Goal: Transaction & Acquisition: Purchase product/service

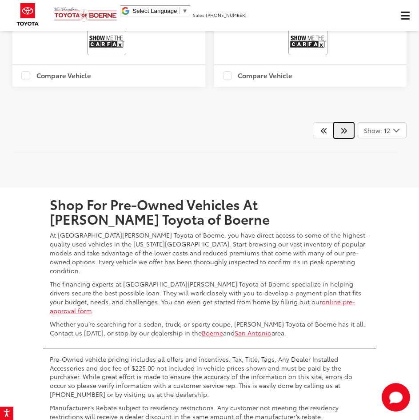
click at [346, 133] on icon "Next" at bounding box center [344, 130] width 7 height 7
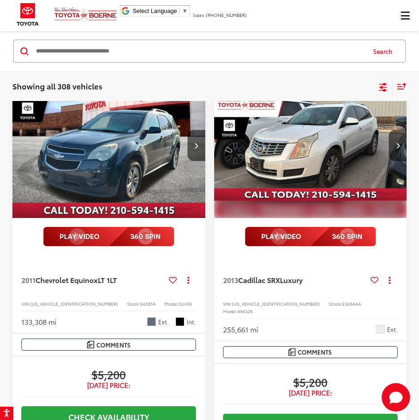
scroll to position [85, 0]
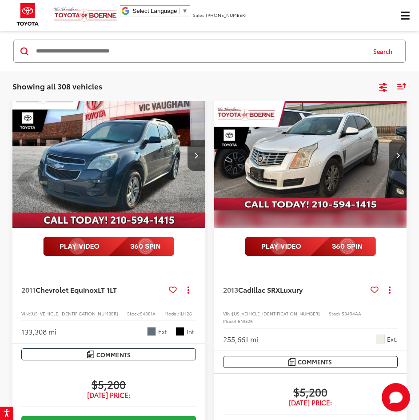
drag, startPoint x: 342, startPoint y: 131, endPoint x: 206, endPoint y: 90, distance: 142.1
click at [206, 90] on div "Showing all 308 vehicles Clear All + 0" at bounding box center [195, 86] width 366 height 9
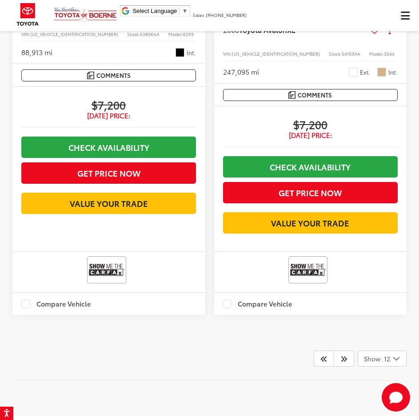
scroll to position [2842, 0]
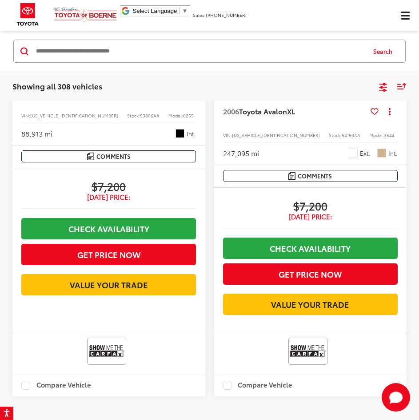
drag, startPoint x: 406, startPoint y: 274, endPoint x: 416, endPoint y: 277, distance: 10.7
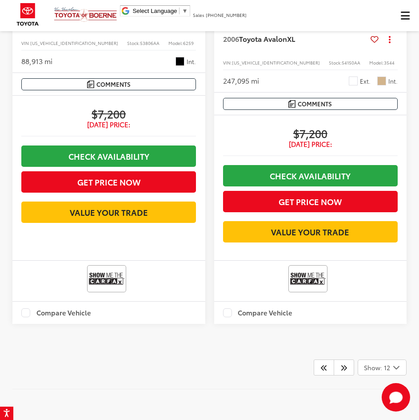
scroll to position [3198, 0]
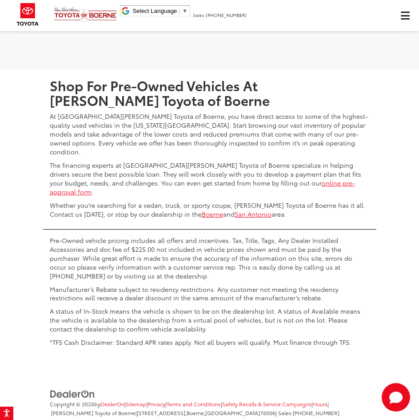
click at [326, 15] on icon "Prev" at bounding box center [324, 11] width 7 height 7
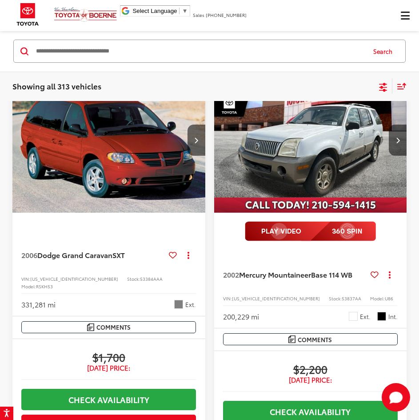
scroll to position [85, 0]
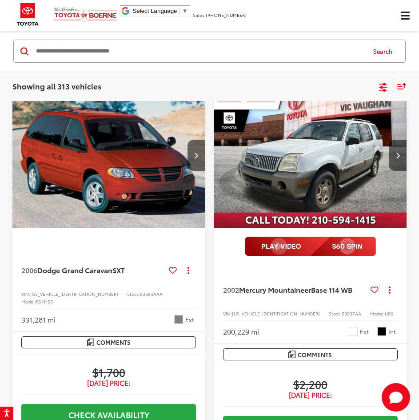
drag, startPoint x: 146, startPoint y: 129, endPoint x: 209, endPoint y: 79, distance: 79.8
click at [209, 79] on div "Showing all 313 vehicles Clear All + 0 test Sort Price: High to Low Price: Low …" at bounding box center [209, 87] width 394 height 16
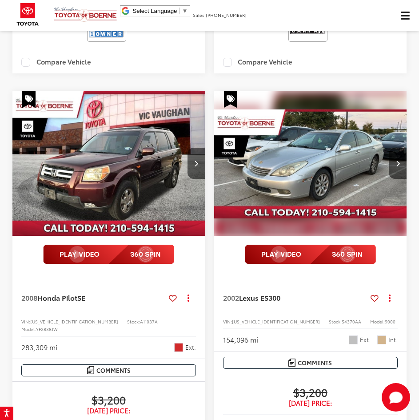
scroll to position [1557, 0]
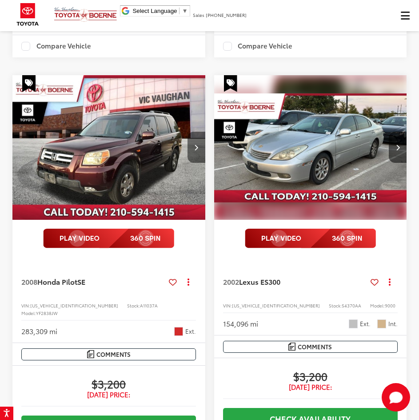
click at [198, 143] on button "Next image" at bounding box center [197, 147] width 18 height 31
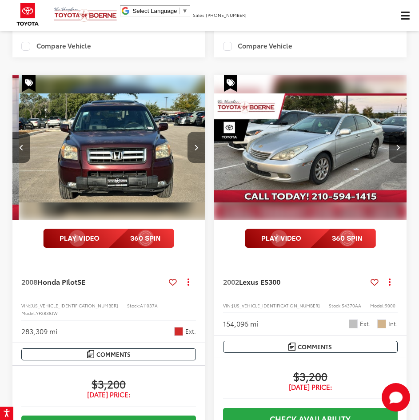
scroll to position [0, 194]
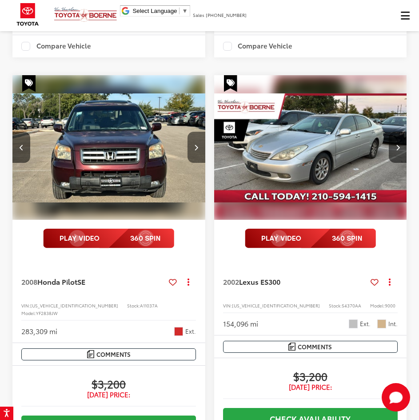
click at [198, 143] on button "Next image" at bounding box center [197, 147] width 18 height 31
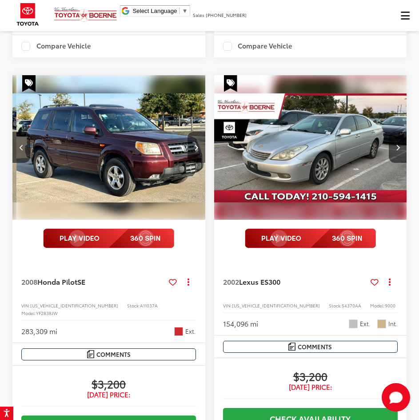
scroll to position [0, 388]
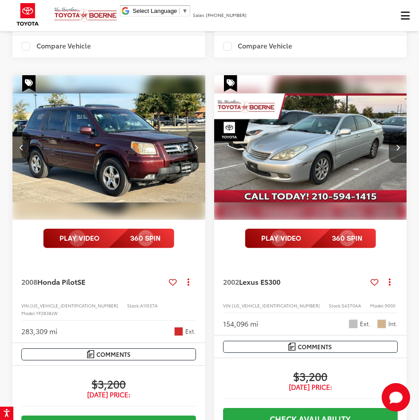
click at [198, 143] on button "Next image" at bounding box center [197, 147] width 18 height 31
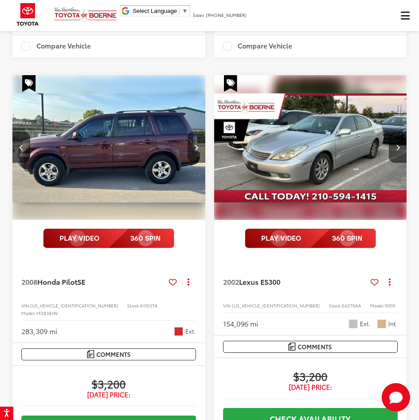
click at [198, 143] on button "Next image" at bounding box center [197, 147] width 18 height 31
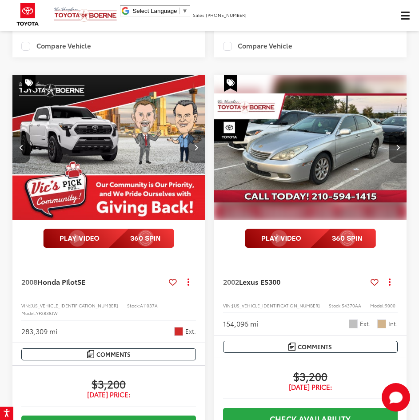
click at [198, 143] on button "Next image" at bounding box center [197, 147] width 18 height 31
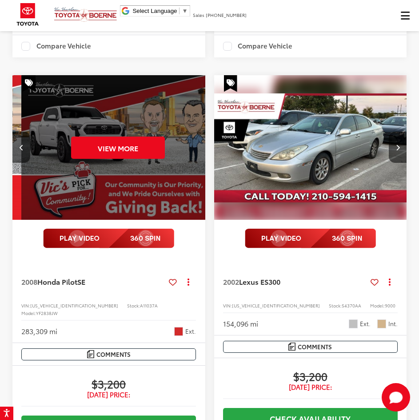
scroll to position [0, 971]
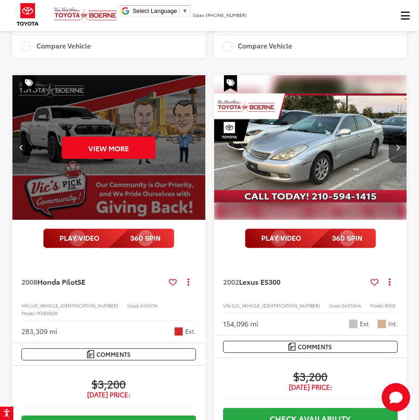
click at [26, 141] on button "Previous image" at bounding box center [21, 147] width 18 height 31
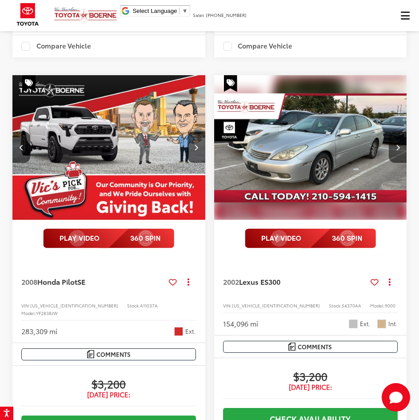
drag, startPoint x: 26, startPoint y: 141, endPoint x: 31, endPoint y: 141, distance: 4.9
click at [29, 141] on button "Previous image" at bounding box center [21, 147] width 18 height 31
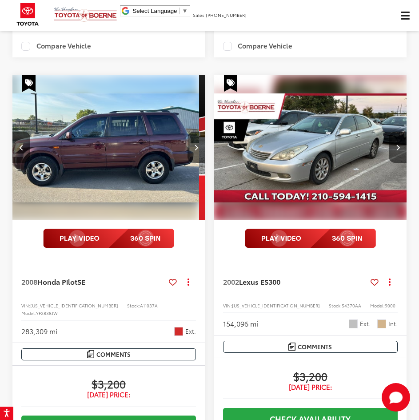
scroll to position [0, 583]
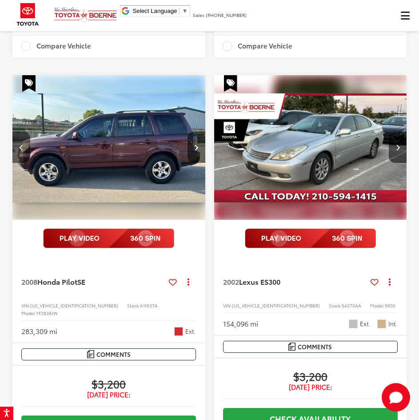
click at [25, 142] on button "Previous image" at bounding box center [21, 147] width 18 height 31
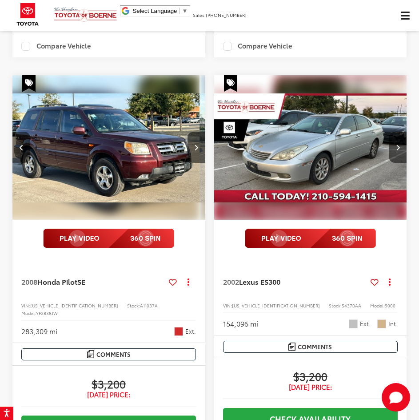
scroll to position [0, 388]
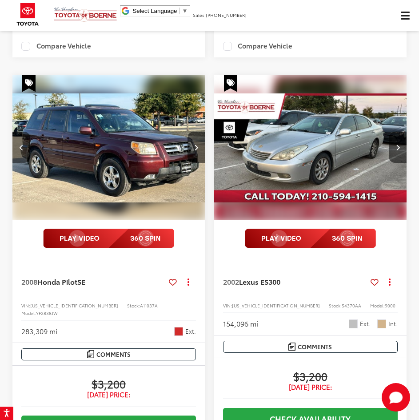
click at [23, 148] on button "Previous image" at bounding box center [21, 147] width 18 height 31
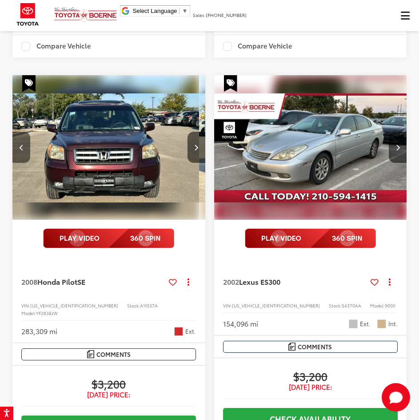
scroll to position [0, 194]
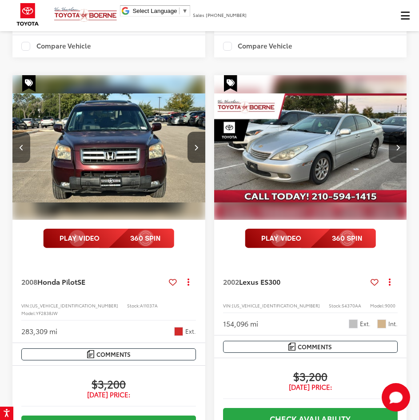
click at [19, 142] on button "Previous image" at bounding box center [21, 147] width 18 height 31
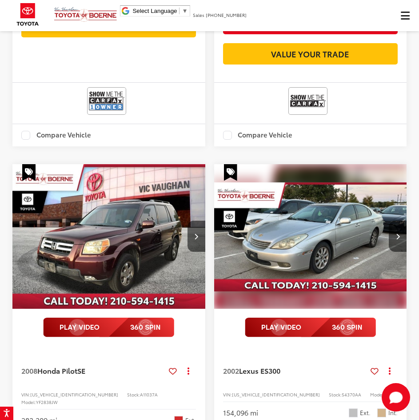
scroll to position [1557, 0]
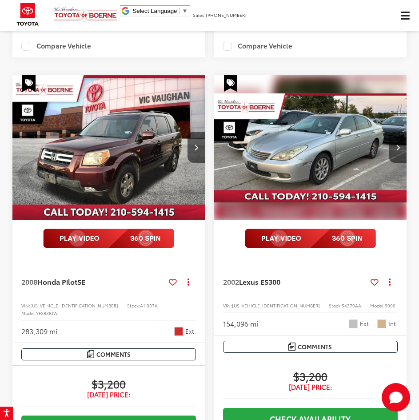
click at [105, 166] on img "2008 Honda Pilot SE 0" at bounding box center [109, 147] width 194 height 145
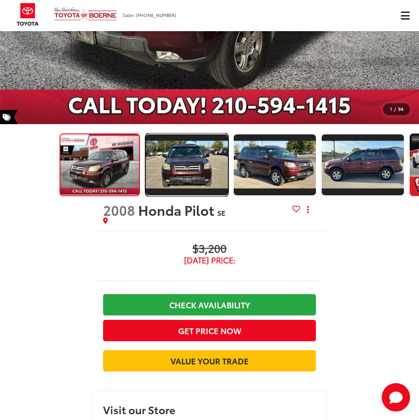
scroll to position [285, 0]
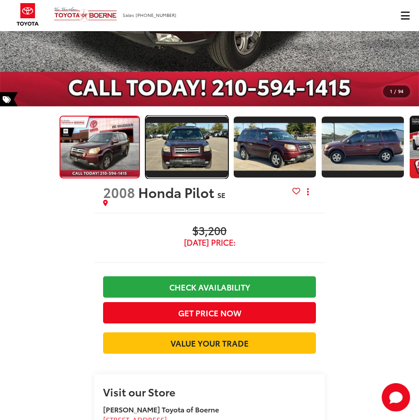
click at [219, 161] on img "Expand Photo 1" at bounding box center [187, 147] width 85 height 48
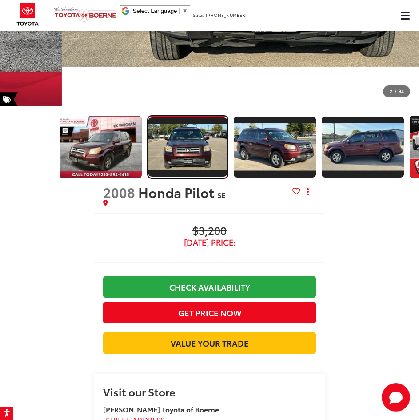
scroll to position [0, 0]
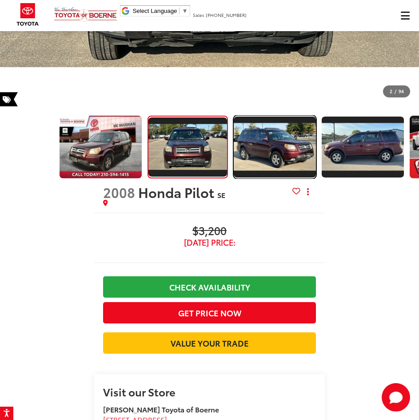
click at [267, 158] on img "Expand Photo 2" at bounding box center [275, 147] width 85 height 48
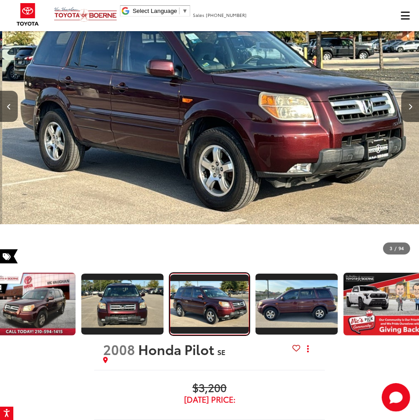
scroll to position [107, 0]
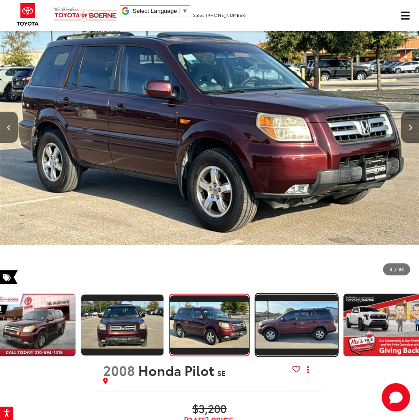
click at [287, 322] on img "Expand Photo 3" at bounding box center [297, 325] width 85 height 48
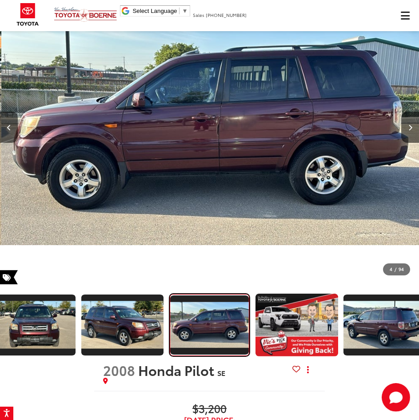
scroll to position [0, 1258]
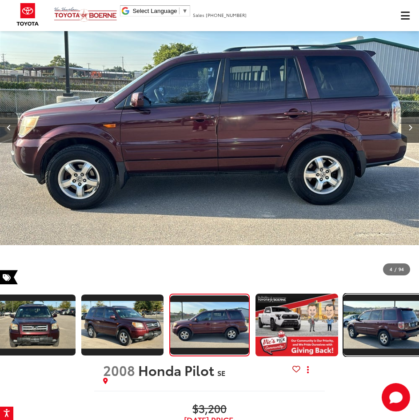
click at [366, 326] on img "Expand Photo 5" at bounding box center [385, 325] width 85 height 48
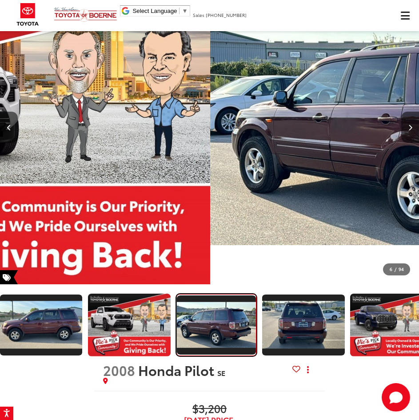
scroll to position [0, 330]
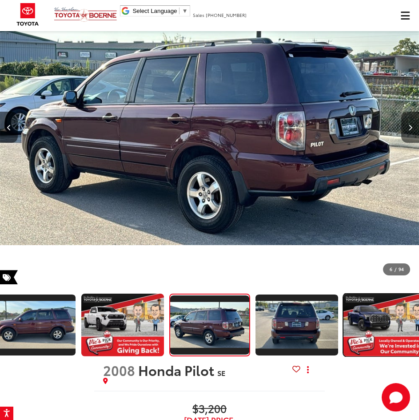
click at [367, 328] on img "Expand Photo 7" at bounding box center [385, 324] width 85 height 63
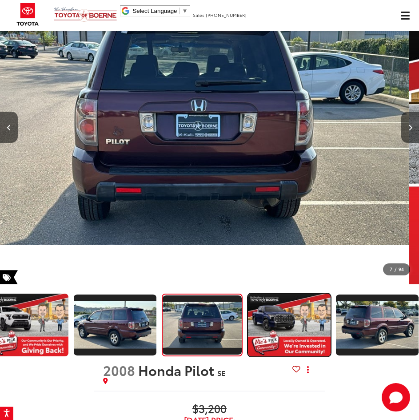
scroll to position [0, 418]
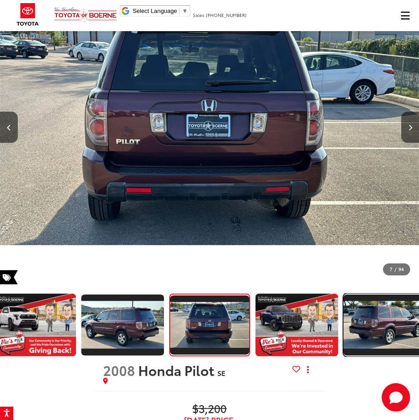
click at [367, 328] on img "Expand Photo 8" at bounding box center [385, 325] width 85 height 48
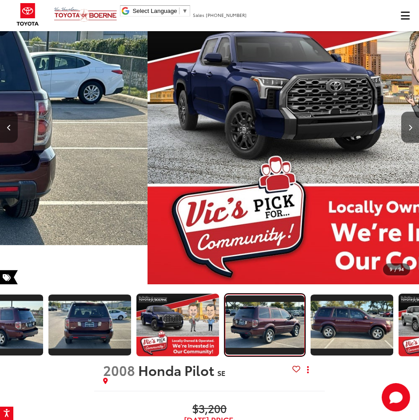
scroll to position [0, 0]
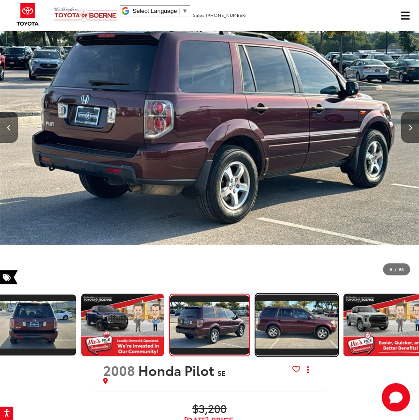
click at [282, 331] on img "Expand Photo 9" at bounding box center [297, 325] width 85 height 48
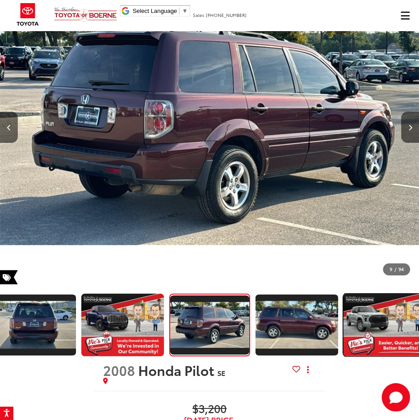
click at [389, 319] on img "Expand Photo 10" at bounding box center [385, 324] width 85 height 63
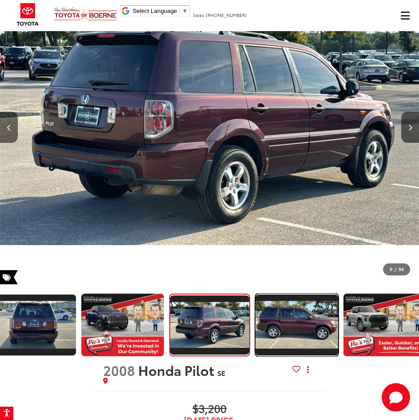
click at [311, 324] on img "Expand Photo 9" at bounding box center [297, 325] width 85 height 48
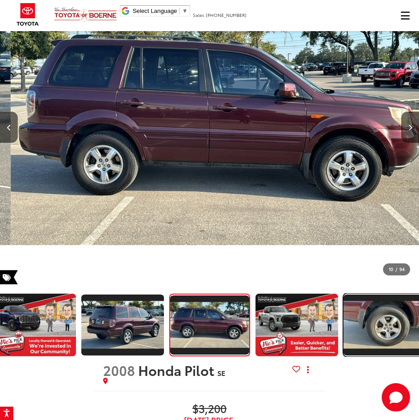
click at [349, 319] on img "Expand Photo 11" at bounding box center [385, 325] width 85 height 48
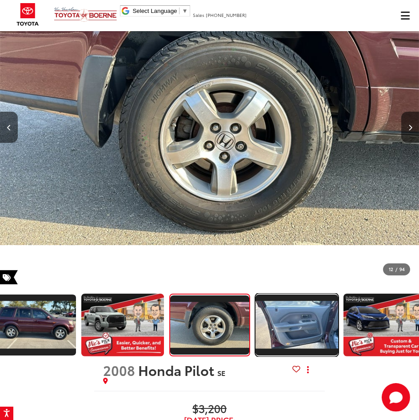
click at [292, 318] on img "Expand Photo 12" at bounding box center [297, 325] width 85 height 48
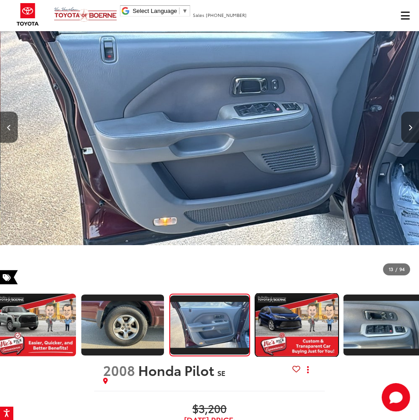
click at [292, 318] on img "Expand Photo 13" at bounding box center [297, 324] width 85 height 63
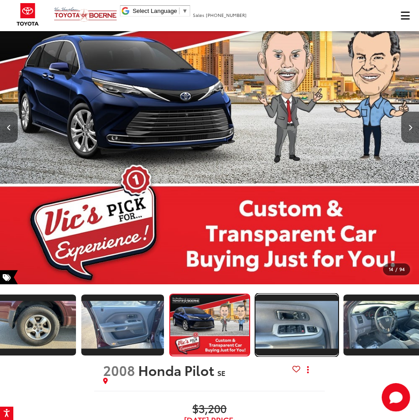
click at [302, 321] on img "Expand Photo 14" at bounding box center [297, 325] width 85 height 48
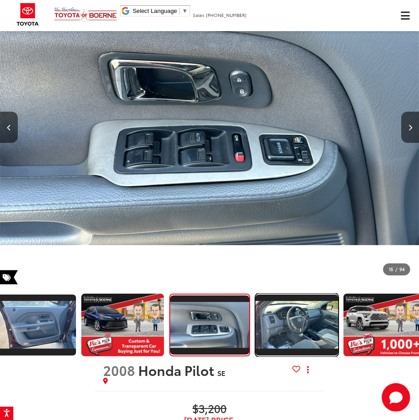
click at [292, 324] on img "Expand Photo 15" at bounding box center [297, 325] width 85 height 48
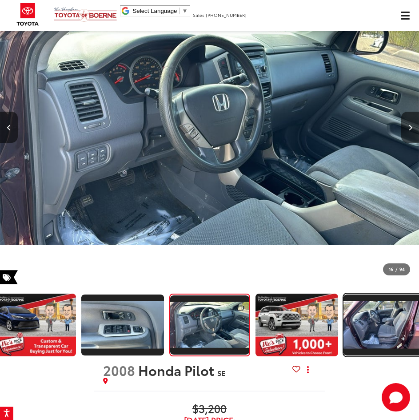
click at [344, 324] on img "Expand Photo 17" at bounding box center [385, 325] width 85 height 48
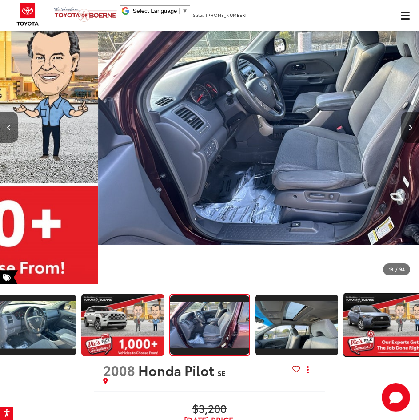
click at [356, 323] on img "Expand Photo 19" at bounding box center [385, 324] width 85 height 63
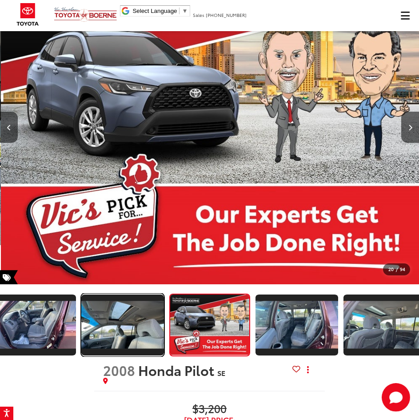
click at [139, 307] on img "Expand Photo 18" at bounding box center [122, 325] width 85 height 48
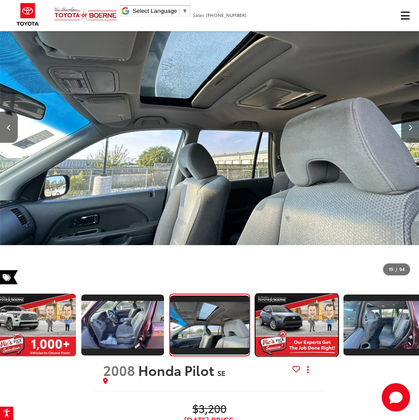
click at [306, 322] on img "Expand Photo 19" at bounding box center [297, 324] width 85 height 63
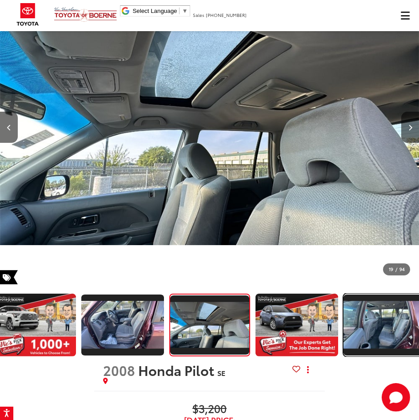
click at [368, 325] on img "Expand Photo 20" at bounding box center [385, 325] width 85 height 48
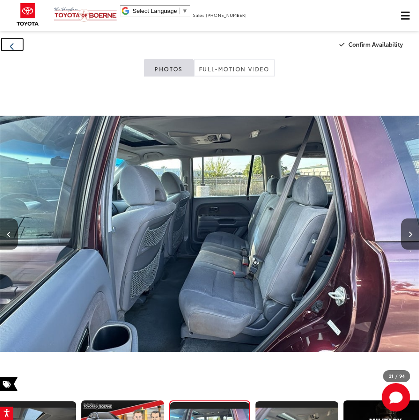
click at [12, 44] on icon "Back" at bounding box center [12, 47] width 5 height 8
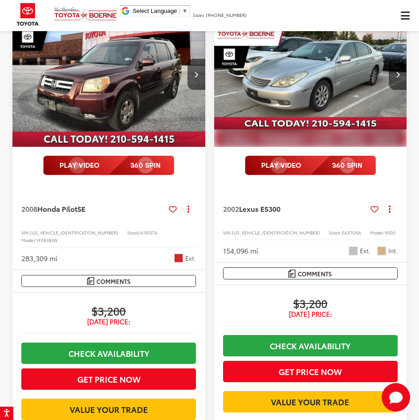
scroll to position [1684, 0]
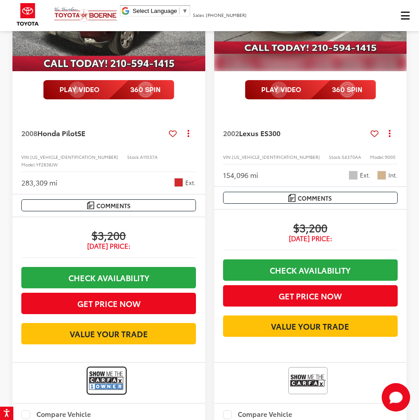
click at [99, 370] on img at bounding box center [107, 381] width 36 height 24
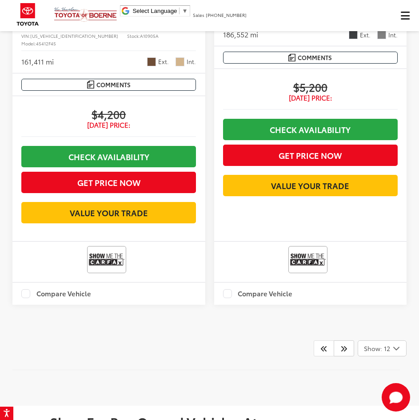
scroll to position [2929, 0]
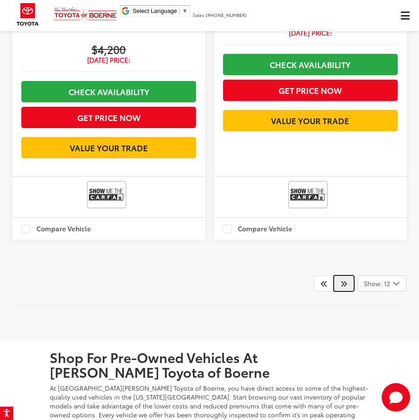
click at [345, 287] on icon "Next" at bounding box center [344, 283] width 7 height 7
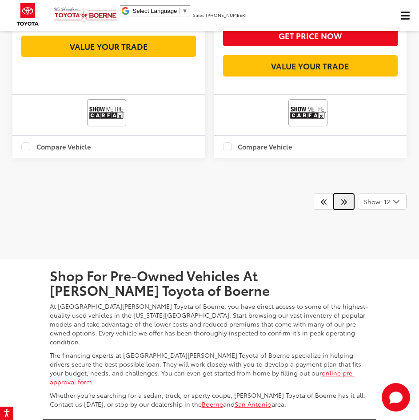
scroll to position [3056, 0]
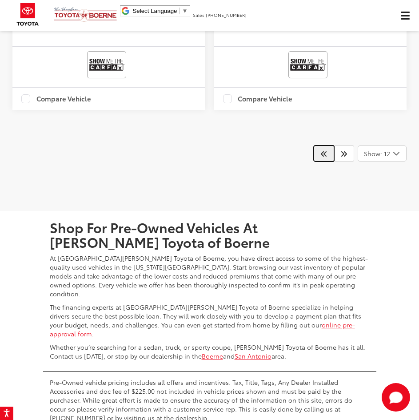
click at [326, 157] on icon "Prev" at bounding box center [324, 153] width 7 height 7
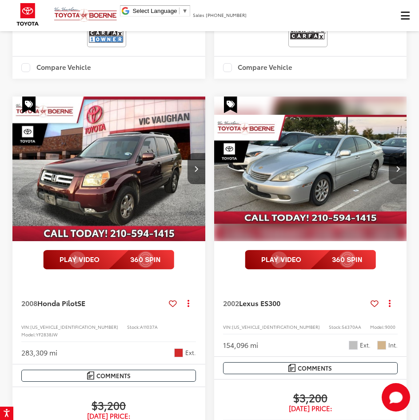
scroll to position [1553, 0]
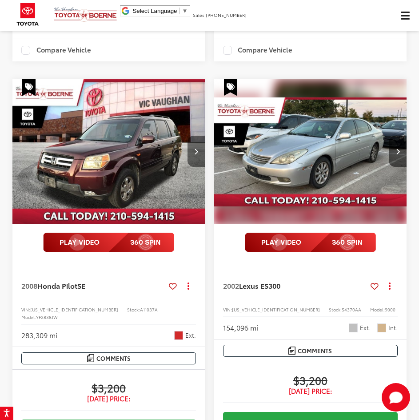
click at [201, 149] on button "Next image" at bounding box center [197, 151] width 18 height 31
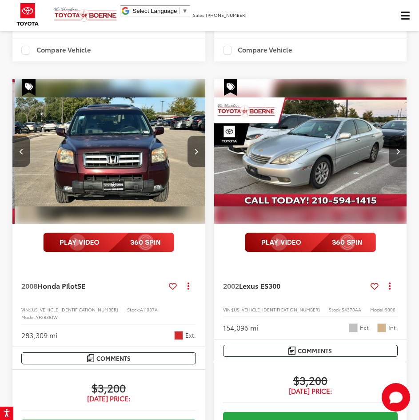
scroll to position [0, 194]
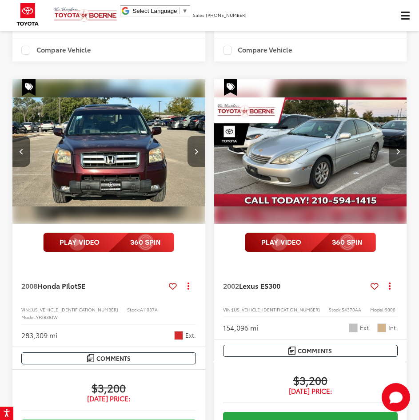
click at [198, 149] on button "Next image" at bounding box center [197, 151] width 18 height 31
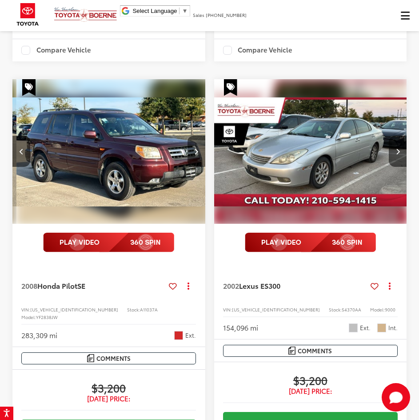
scroll to position [0, 388]
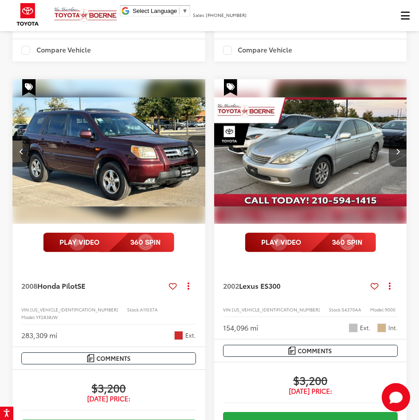
click at [193, 141] on button "Next image" at bounding box center [197, 151] width 18 height 31
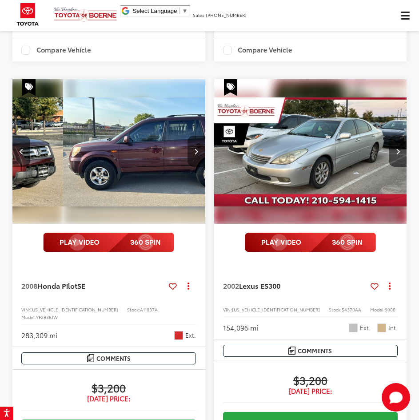
scroll to position [0, 583]
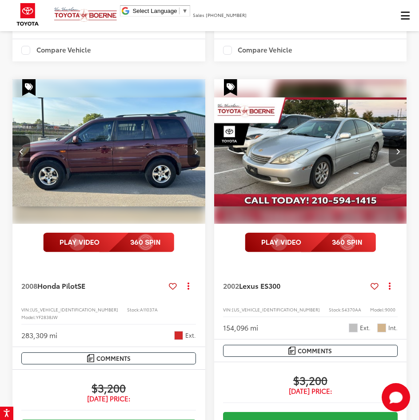
click at [93, 159] on img "2008 Honda Pilot SE 3" at bounding box center [109, 151] width 194 height 145
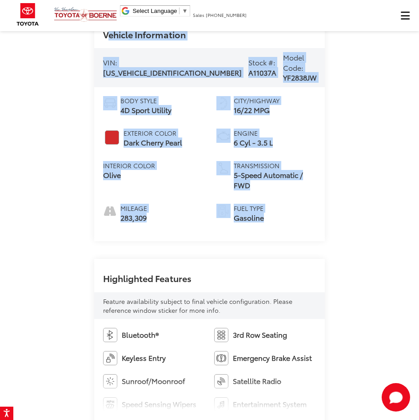
drag, startPoint x: 264, startPoint y: 193, endPoint x: -306, endPoint y: -39, distance: 614.8
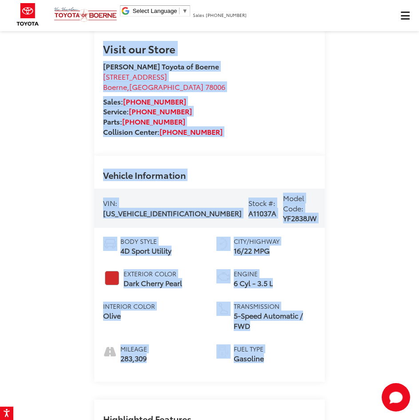
click at [294, 141] on div "Visit our Store [PERSON_NAME] Toyota of Boerne [STREET_ADDRESS] [GEOGRAPHIC_DAT…" at bounding box center [209, 93] width 231 height 125
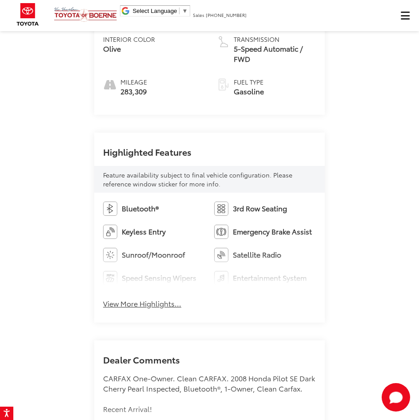
scroll to position [1117, 0]
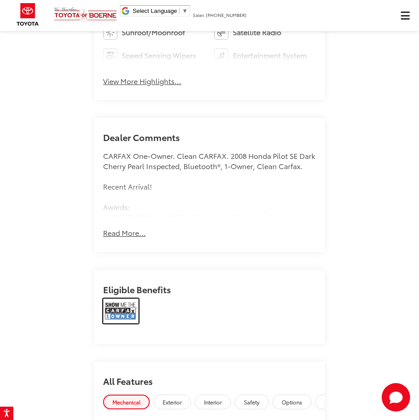
click at [127, 309] on img at bounding box center [121, 310] width 36 height 25
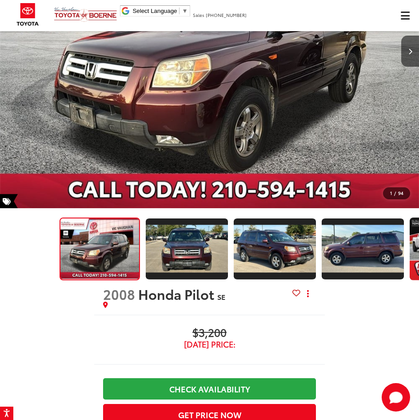
scroll to position [0, 0]
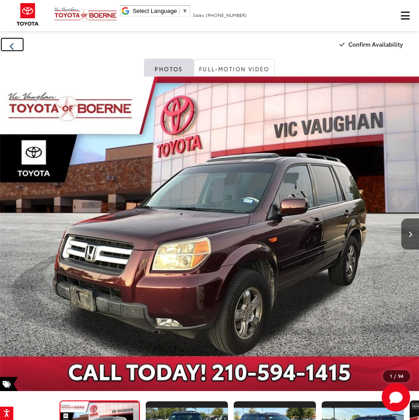
click at [7, 39] on button "Back" at bounding box center [12, 44] width 24 height 15
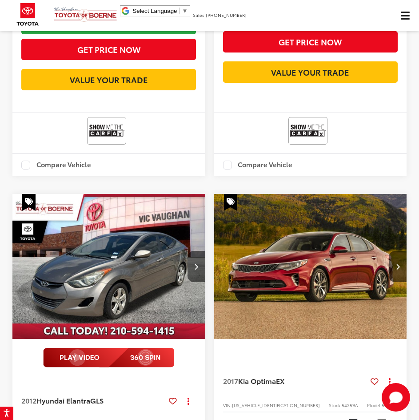
scroll to position [2579, 0]
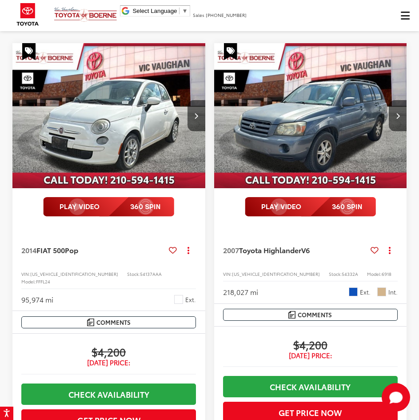
scroll to position [2001, 0]
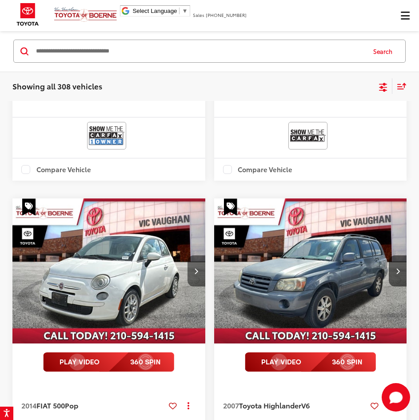
click at [191, 255] on button "Next image" at bounding box center [197, 270] width 18 height 31
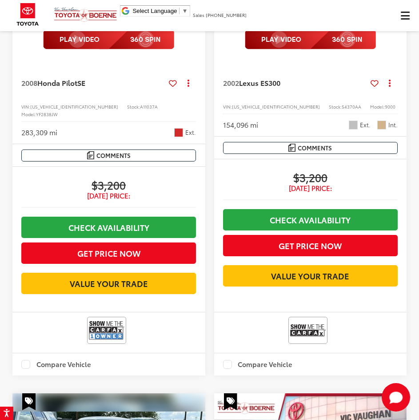
scroll to position [1711, 0]
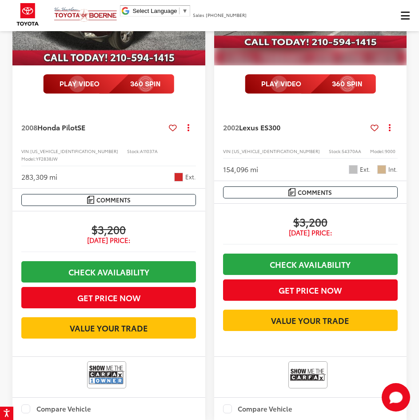
drag, startPoint x: 184, startPoint y: 296, endPoint x: 214, endPoint y: 211, distance: 90.0
click at [214, 211] on div "$3,200 Today's Price: Check Availability Get Price Now Value Your Trade" at bounding box center [310, 279] width 193 height 153
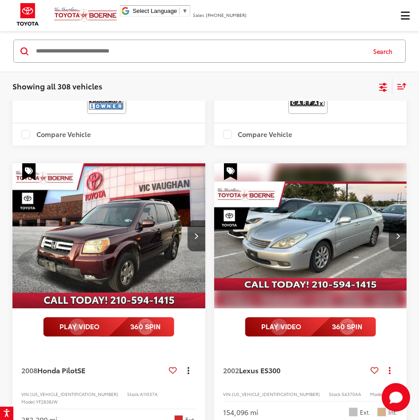
scroll to position [1577, 0]
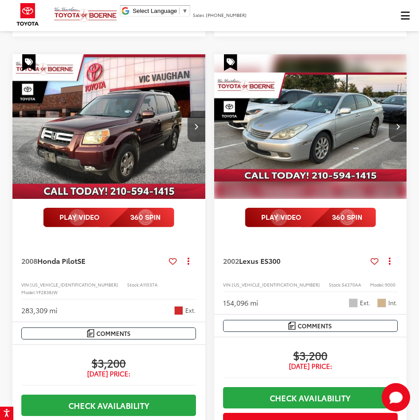
click at [388, 111] on img "2002 Lexus ES 300 0" at bounding box center [311, 126] width 194 height 145
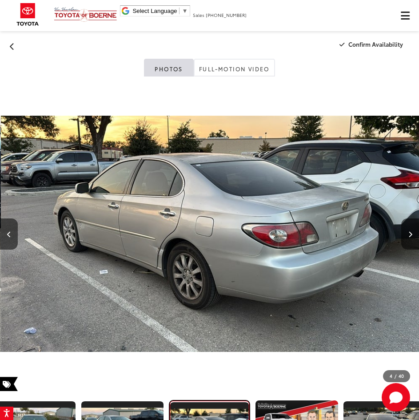
scroll to position [0, 1258]
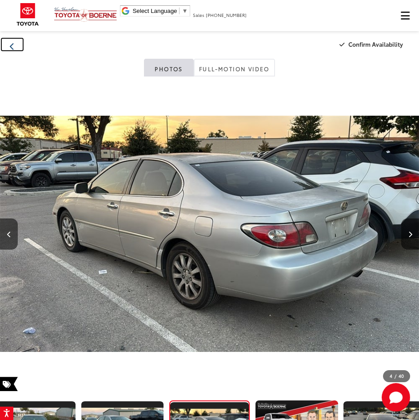
click at [6, 44] on button "Back" at bounding box center [12, 44] width 24 height 15
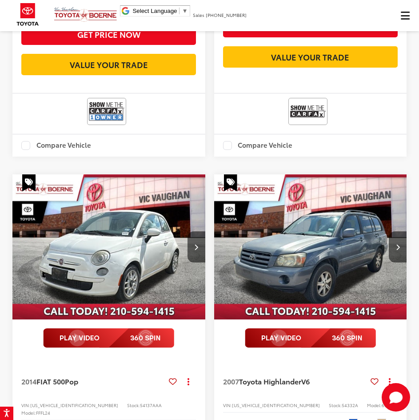
scroll to position [1956, 0]
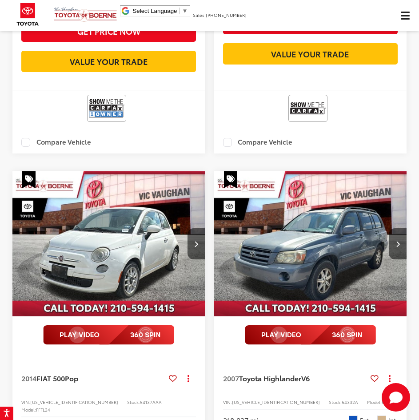
drag, startPoint x: 217, startPoint y: 128, endPoint x: 206, endPoint y: 116, distance: 16.0
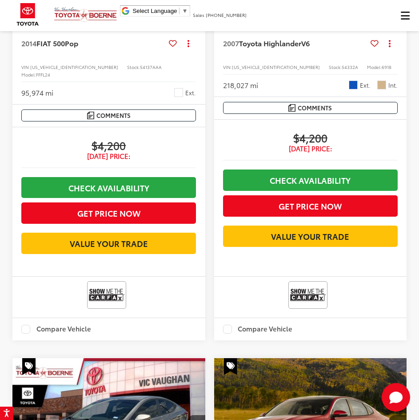
scroll to position [2579, 0]
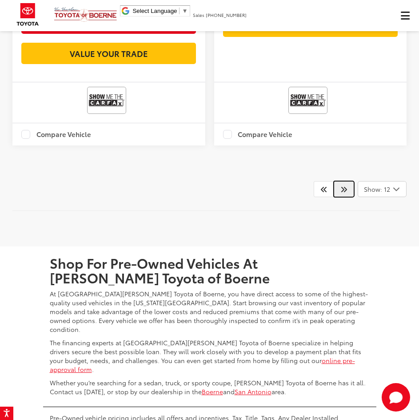
click at [338, 191] on link at bounding box center [344, 189] width 20 height 16
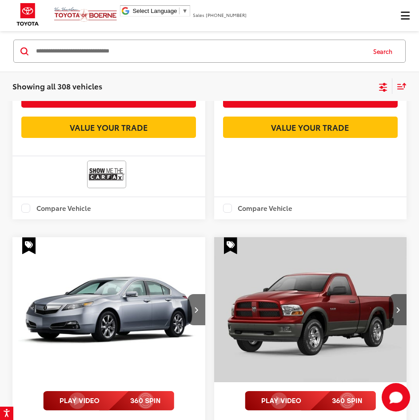
scroll to position [797, 0]
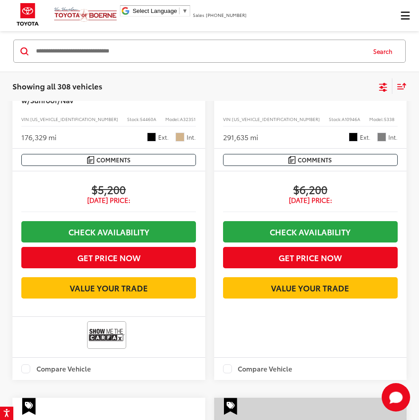
click at [140, 44] on input "Search by Make, Model, or Keyword" at bounding box center [200, 51] width 330 height 21
paste input "******"
type input "******"
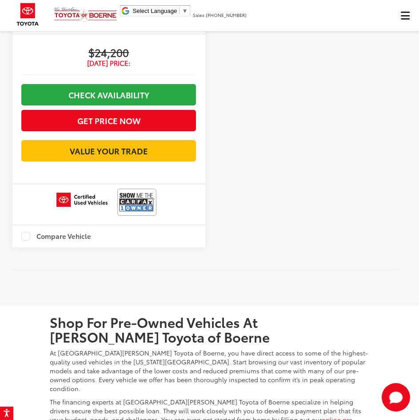
scroll to position [352, 0]
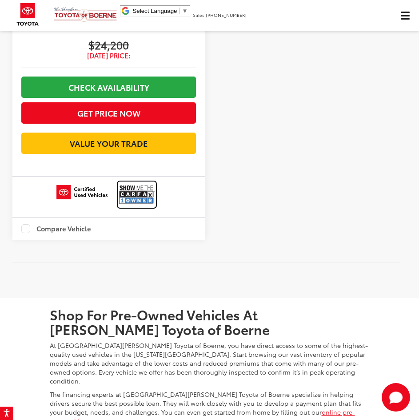
click at [128, 206] on img at bounding box center [137, 195] width 36 height 24
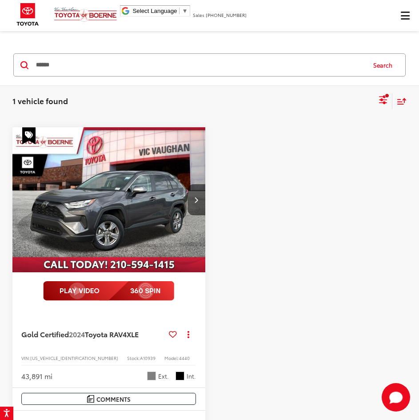
scroll to position [0, 0]
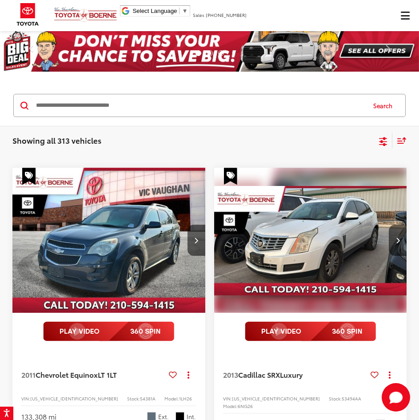
click at [141, 112] on input "Search by Make, Model, or Keyword" at bounding box center [200, 105] width 330 height 21
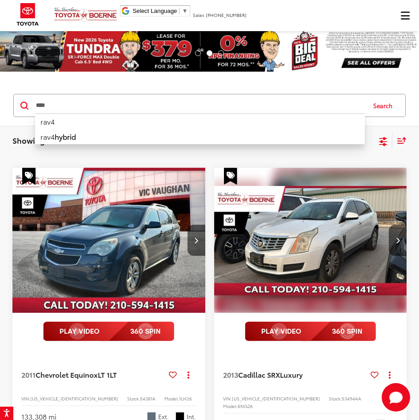
type input "****"
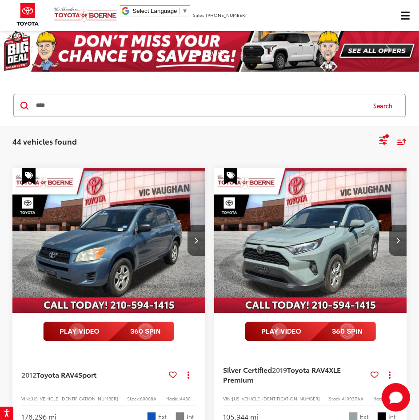
click at [140, 113] on input "****" at bounding box center [200, 105] width 330 height 21
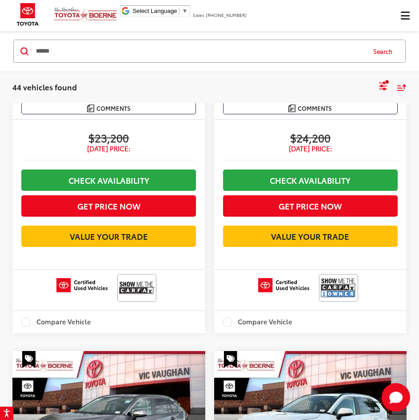
scroll to position [534, 0]
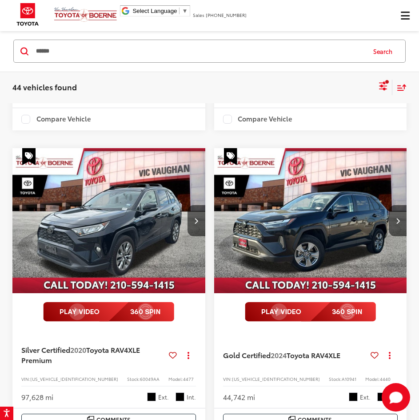
click at [106, 57] on input "******" at bounding box center [200, 51] width 330 height 21
click at [105, 58] on input "******" at bounding box center [200, 51] width 330 height 21
type input "*"
paste input "******"
type input "******"
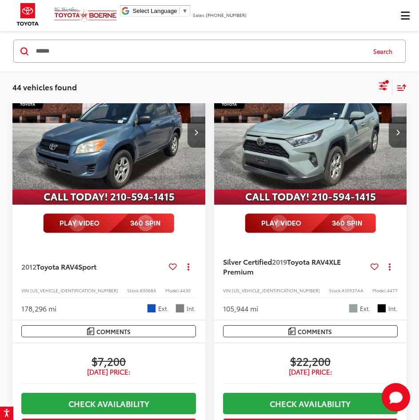
scroll to position [85, 0]
